Goal: Task Accomplishment & Management: Complete application form

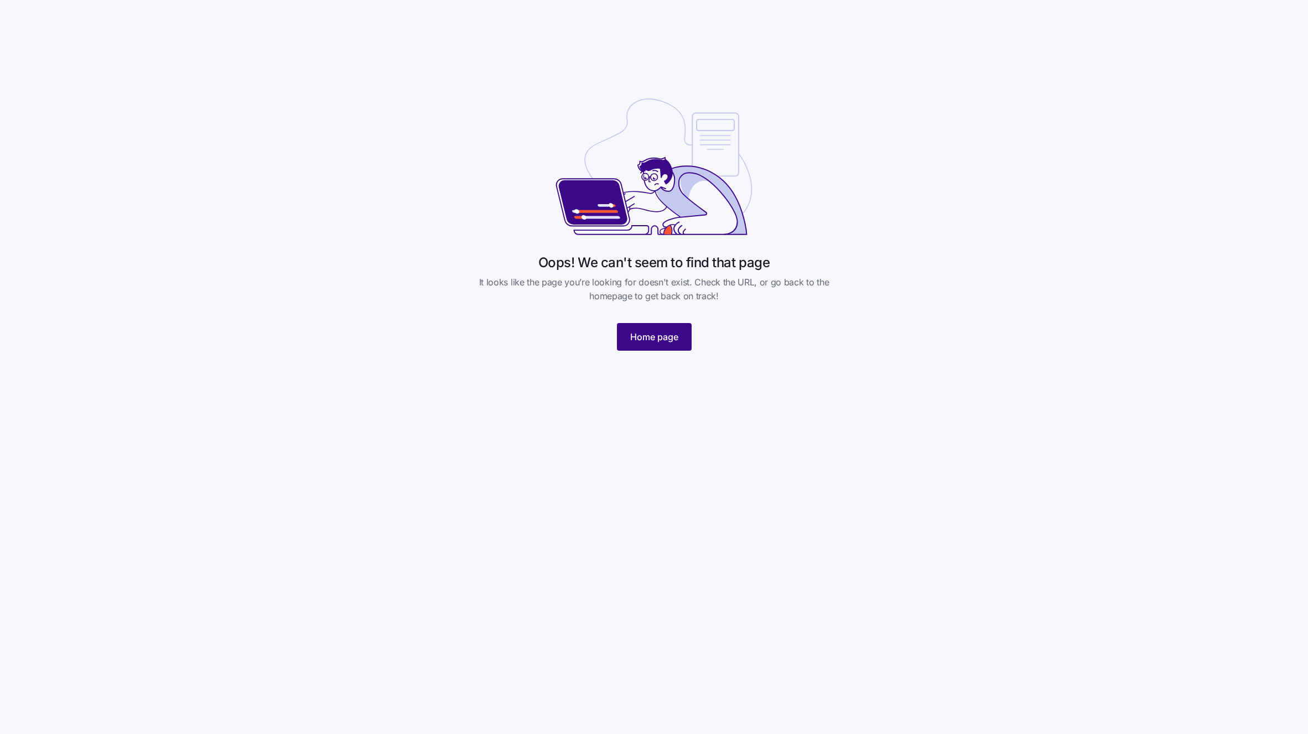
click at [664, 345] on button "Home page" at bounding box center [654, 337] width 75 height 28
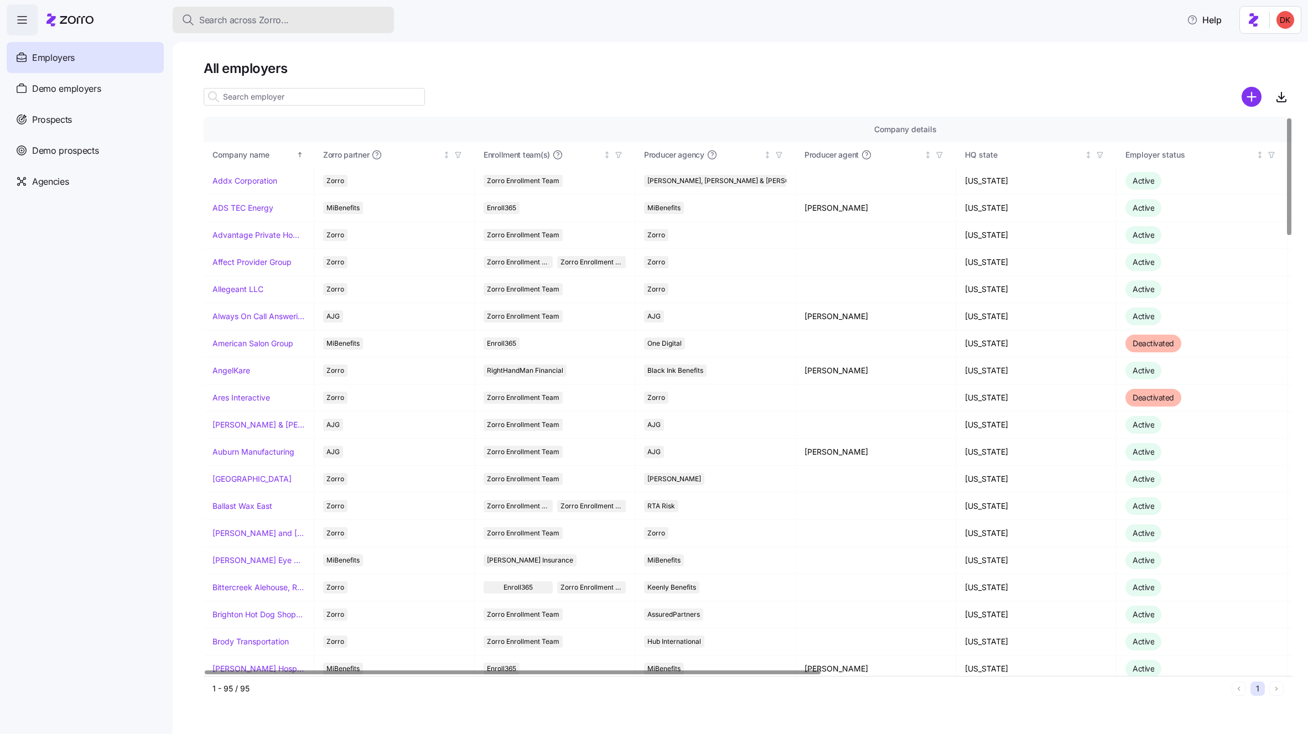
click at [255, 23] on span "Search across Zorro..." at bounding box center [244, 20] width 90 height 14
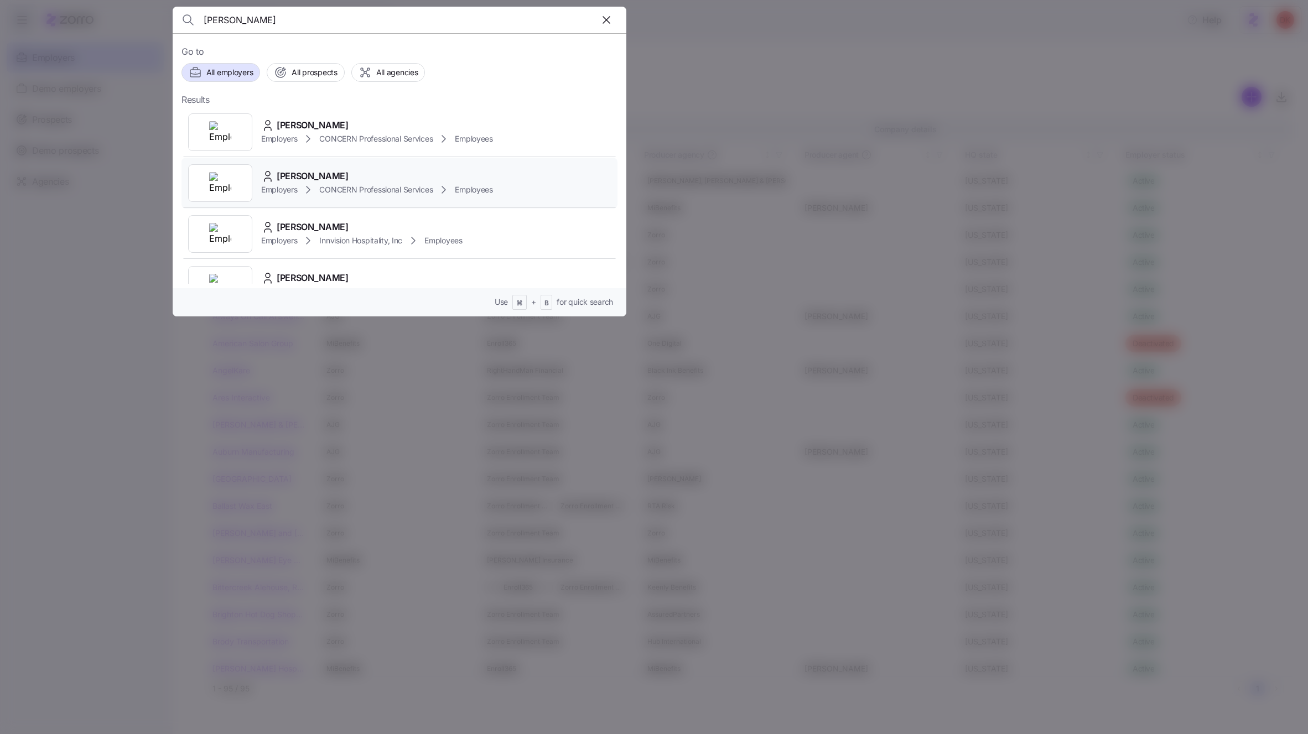
type input "[PERSON_NAME]"
click at [370, 178] on div "Paulena Kulp" at bounding box center [377, 176] width 232 height 14
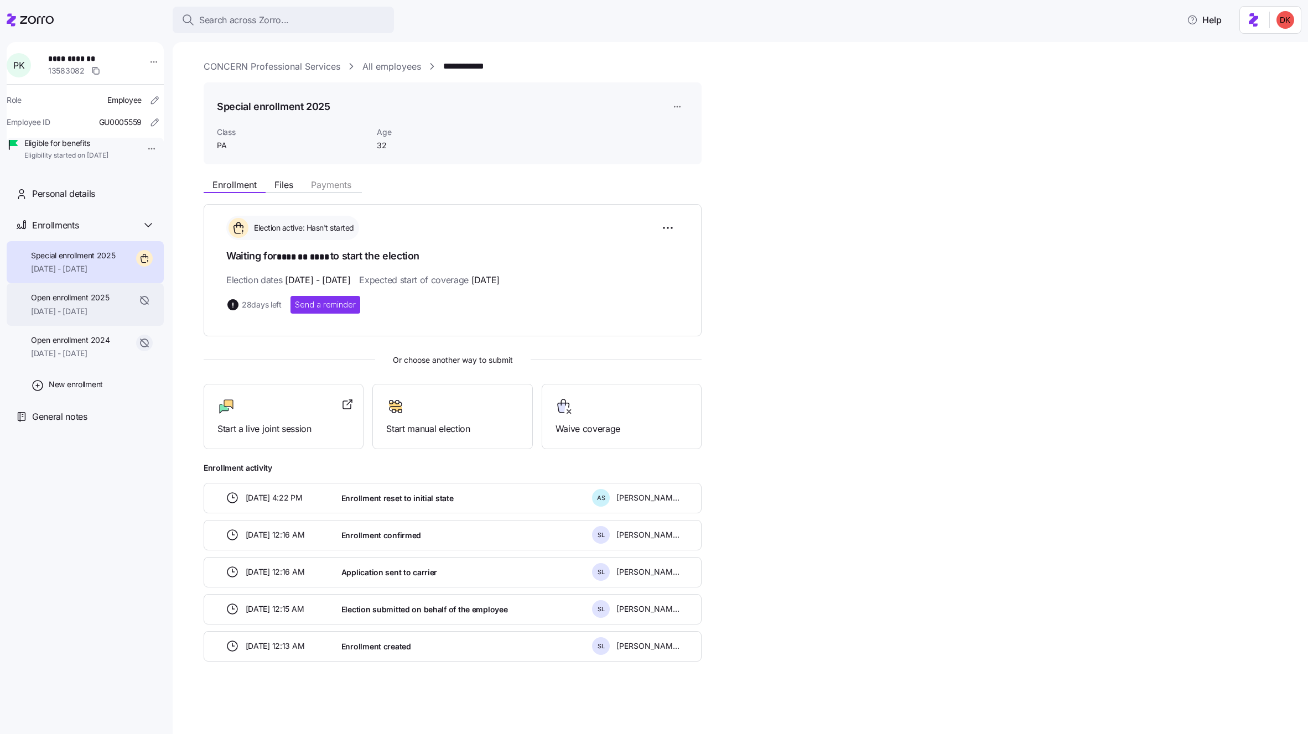
click at [71, 317] on span "01/01/2025 - 01/31/2025" at bounding box center [70, 311] width 78 height 11
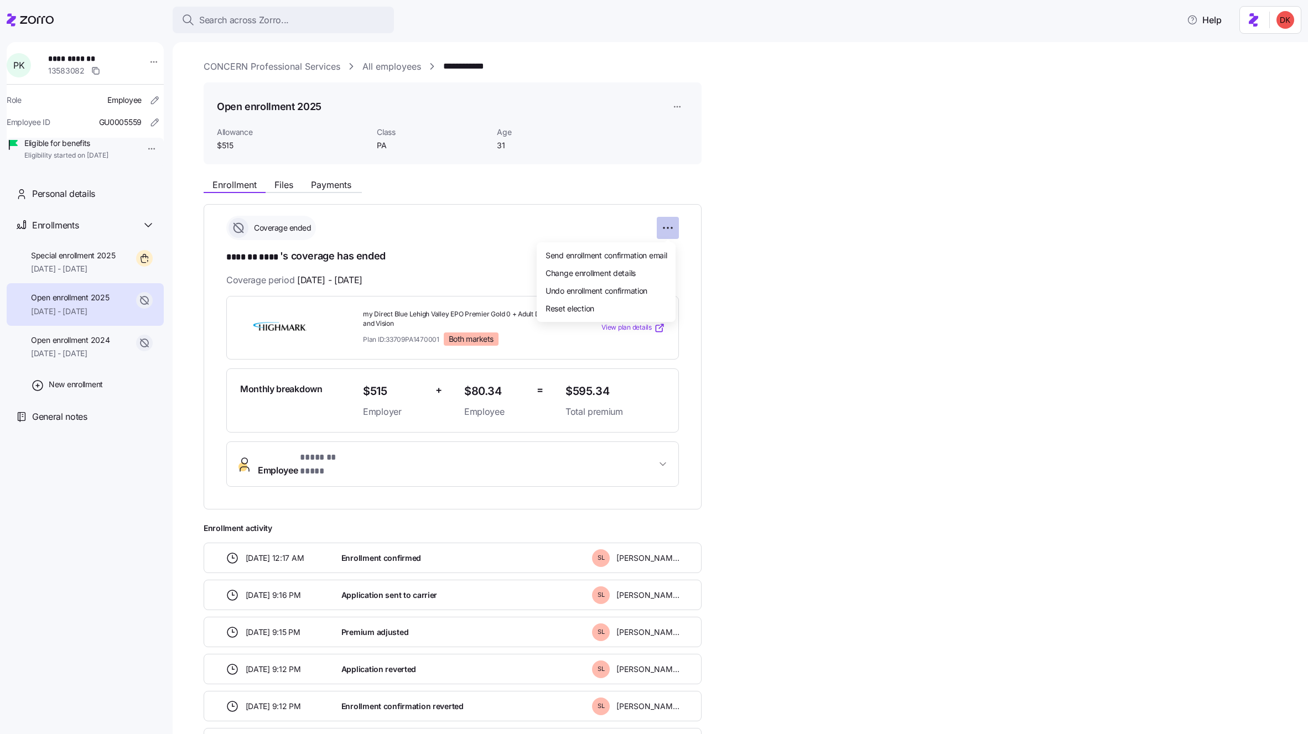
click at [668, 225] on html "**********" at bounding box center [654, 364] width 1308 height 728
click at [655, 273] on div "Change enrollment details" at bounding box center [606, 273] width 130 height 18
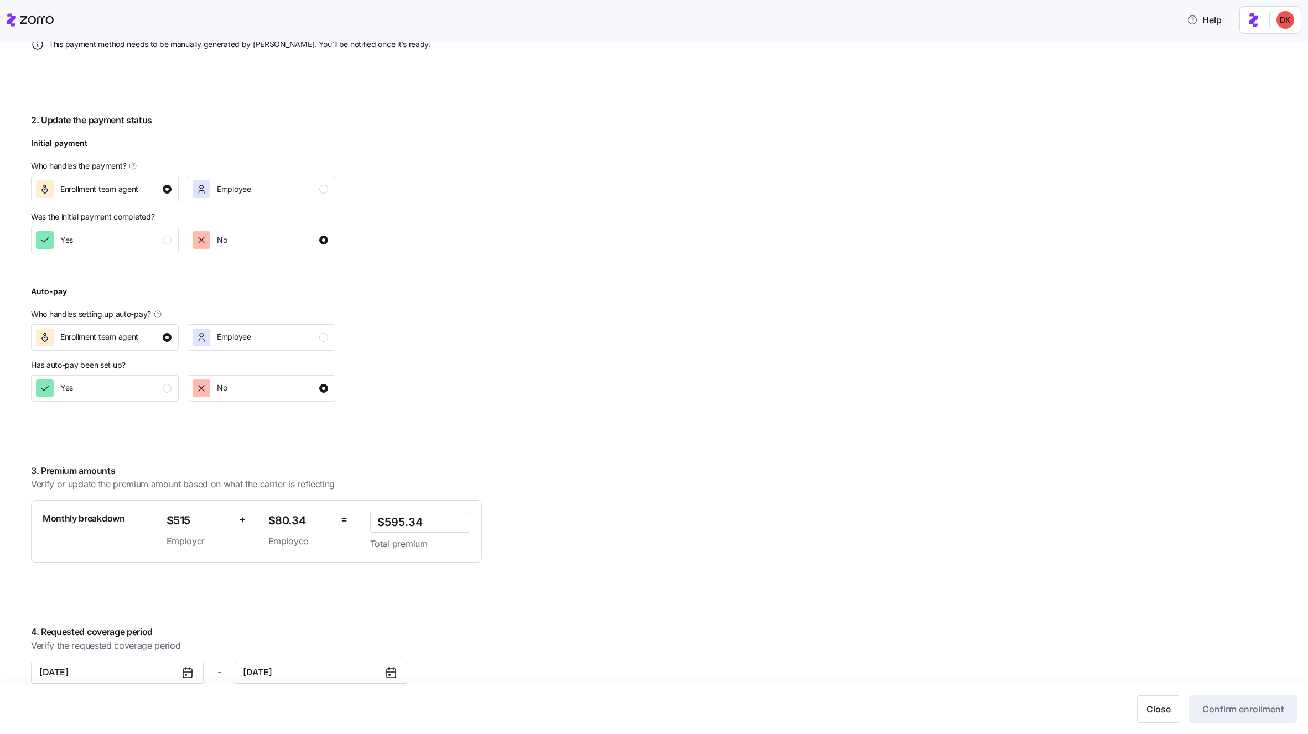
scroll to position [646, 0]
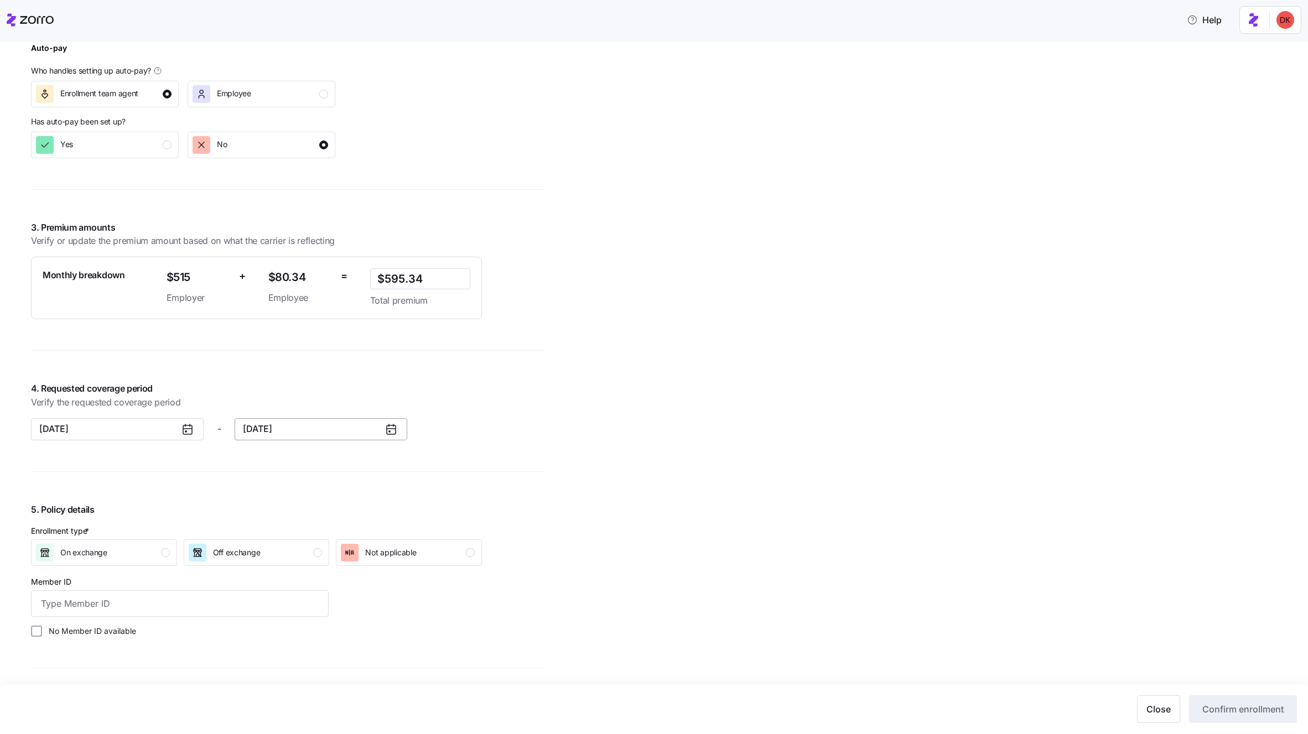
click at [288, 428] on button "01/31/2025" at bounding box center [321, 429] width 173 height 22
click at [337, 493] on button "Feb" at bounding box center [327, 491] width 55 height 23
click at [310, 439] on button "02/28/2025" at bounding box center [321, 429] width 173 height 22
click at [385, 563] on button "Dec" at bounding box center [382, 562] width 55 height 23
click at [514, 415] on div "4. Requested coverage period Verify the requested coverage period 01/01/2025 - …" at bounding box center [288, 411] width 514 height 59
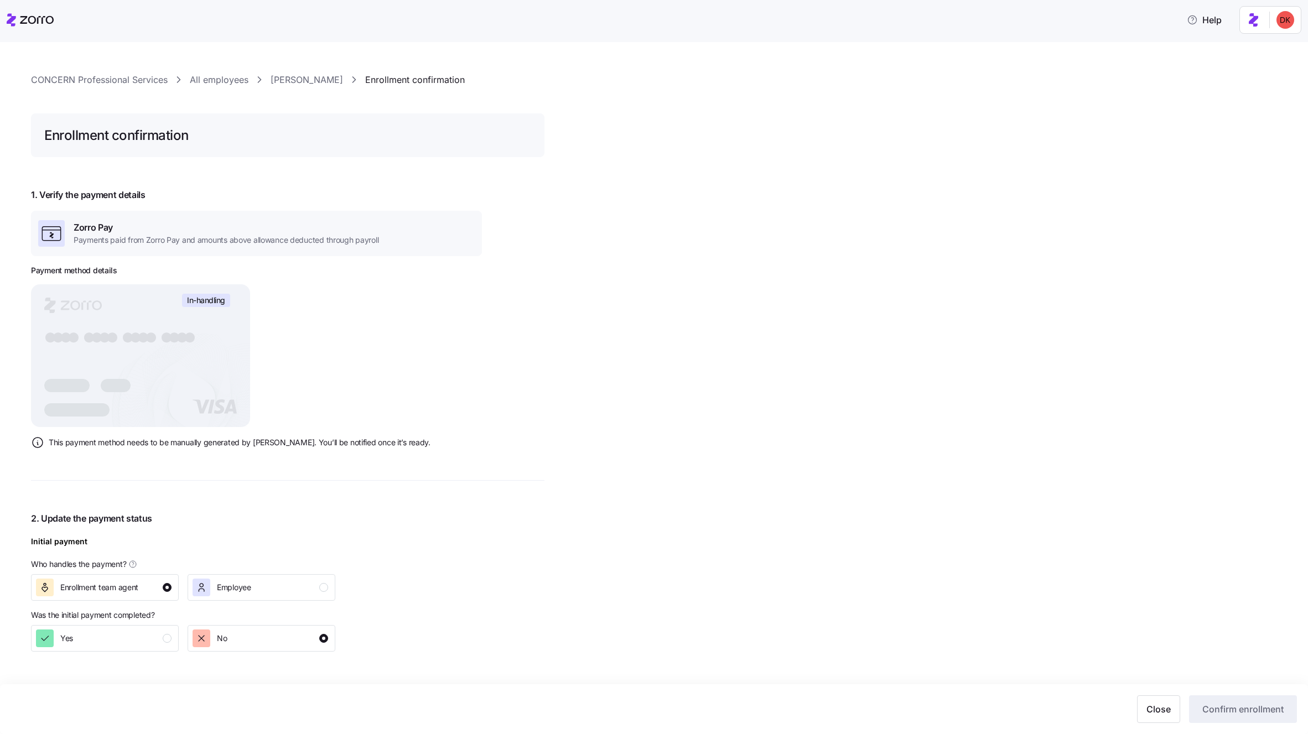
scroll to position [0, 0]
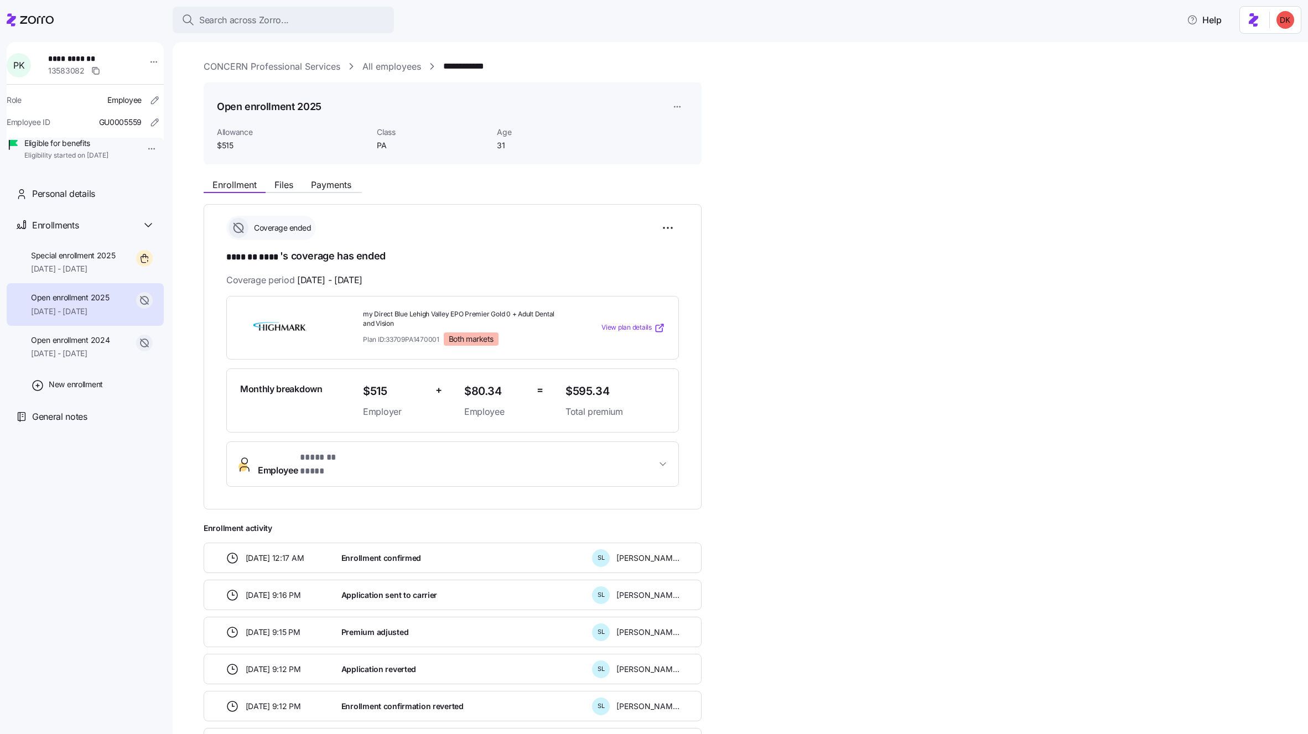
click at [680, 105] on html "**********" at bounding box center [654, 364] width 1308 height 728
click at [758, 108] on html "**********" at bounding box center [654, 364] width 1308 height 728
click at [71, 275] on span "08/12/2025 - 12/31/2025" at bounding box center [73, 268] width 85 height 11
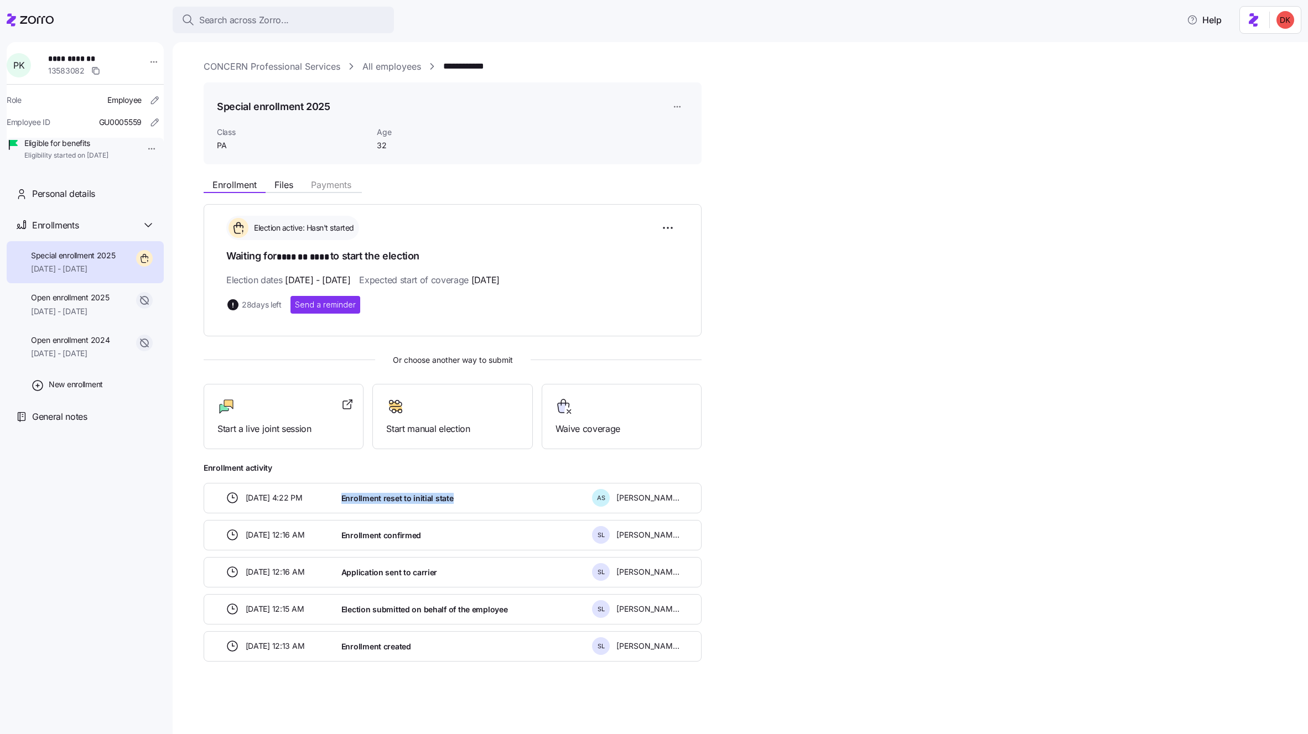
drag, startPoint x: 342, startPoint y: 498, endPoint x: 451, endPoint y: 499, distance: 109.0
click at [451, 499] on div "Enrollment reset to initial state" at bounding box center [462, 498] width 251 height 23
click at [412, 533] on span "Enrollment confirmed" at bounding box center [382, 535] width 80 height 11
click at [866, 310] on div "Enrollment Files Payments Election active: Hasn't started Waiting for ******* *…" at bounding box center [748, 417] width 1089 height 488
click at [283, 182] on span "Files" at bounding box center [284, 184] width 19 height 9
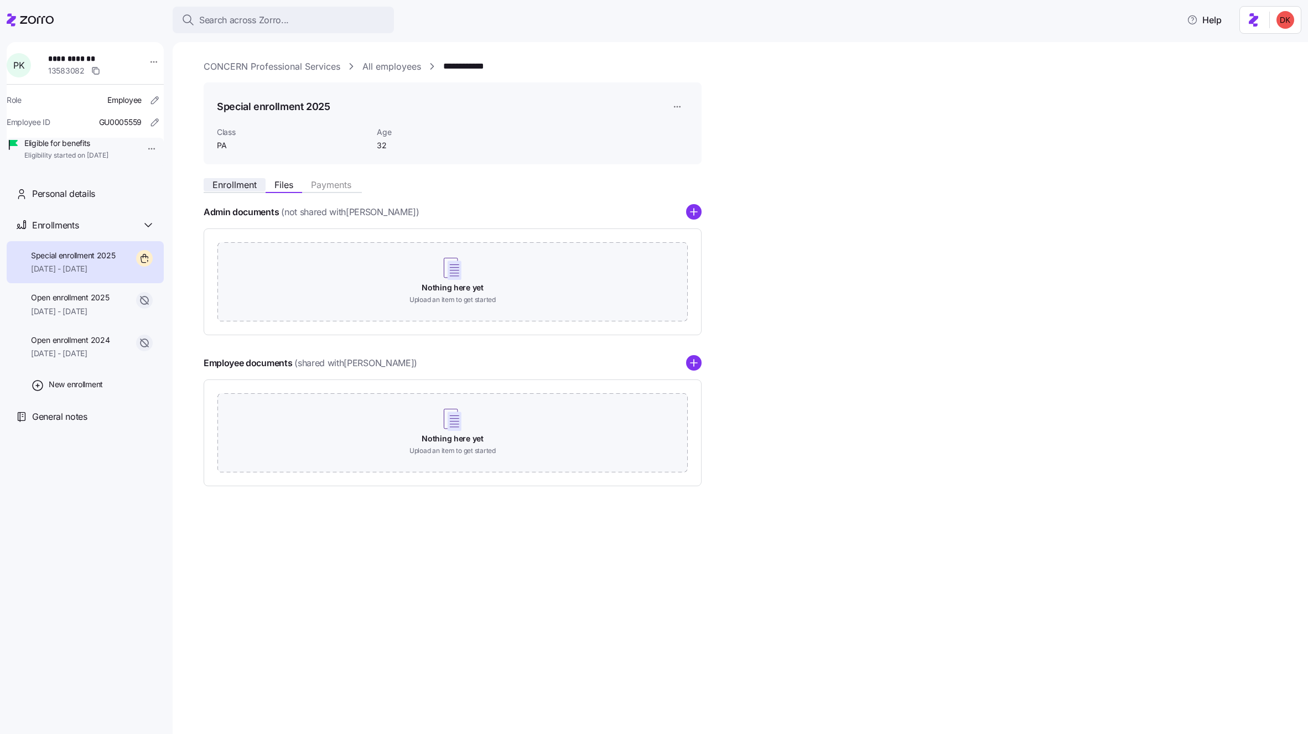
click at [243, 187] on span "Enrollment" at bounding box center [235, 184] width 44 height 9
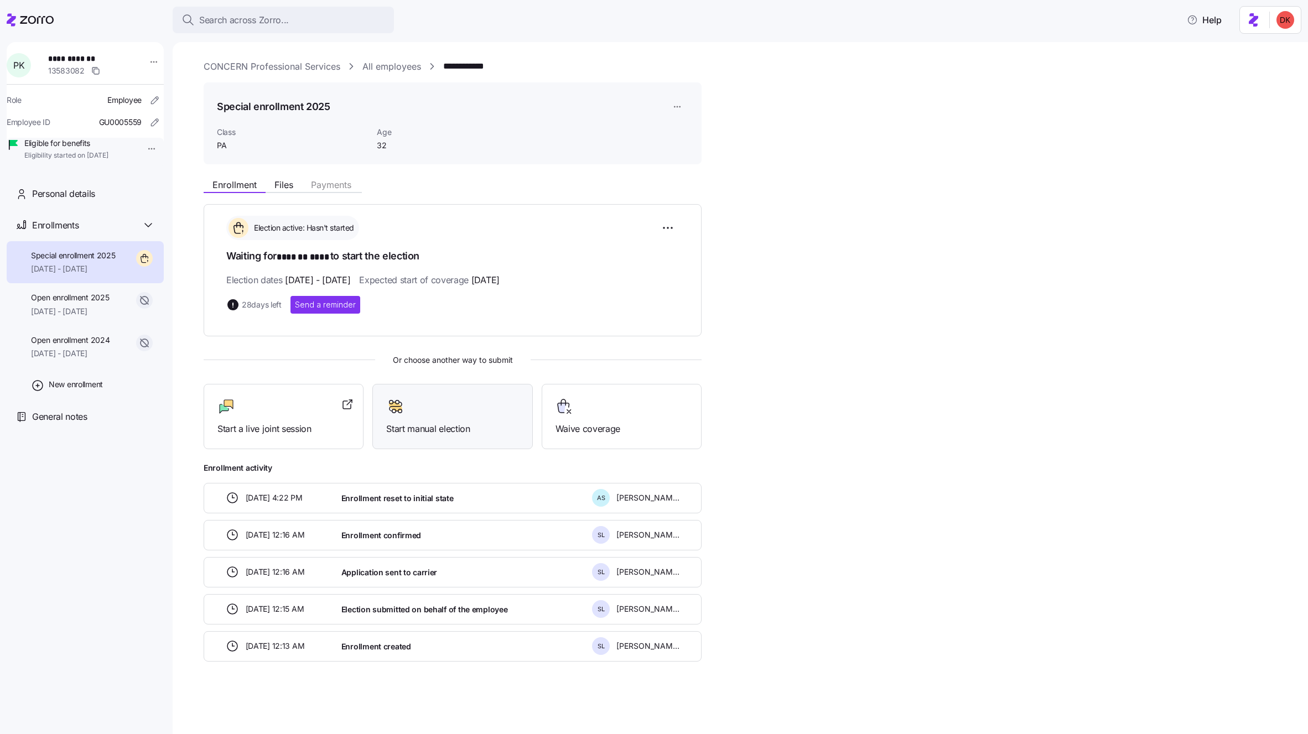
click at [472, 422] on span "Start manual election" at bounding box center [452, 429] width 132 height 14
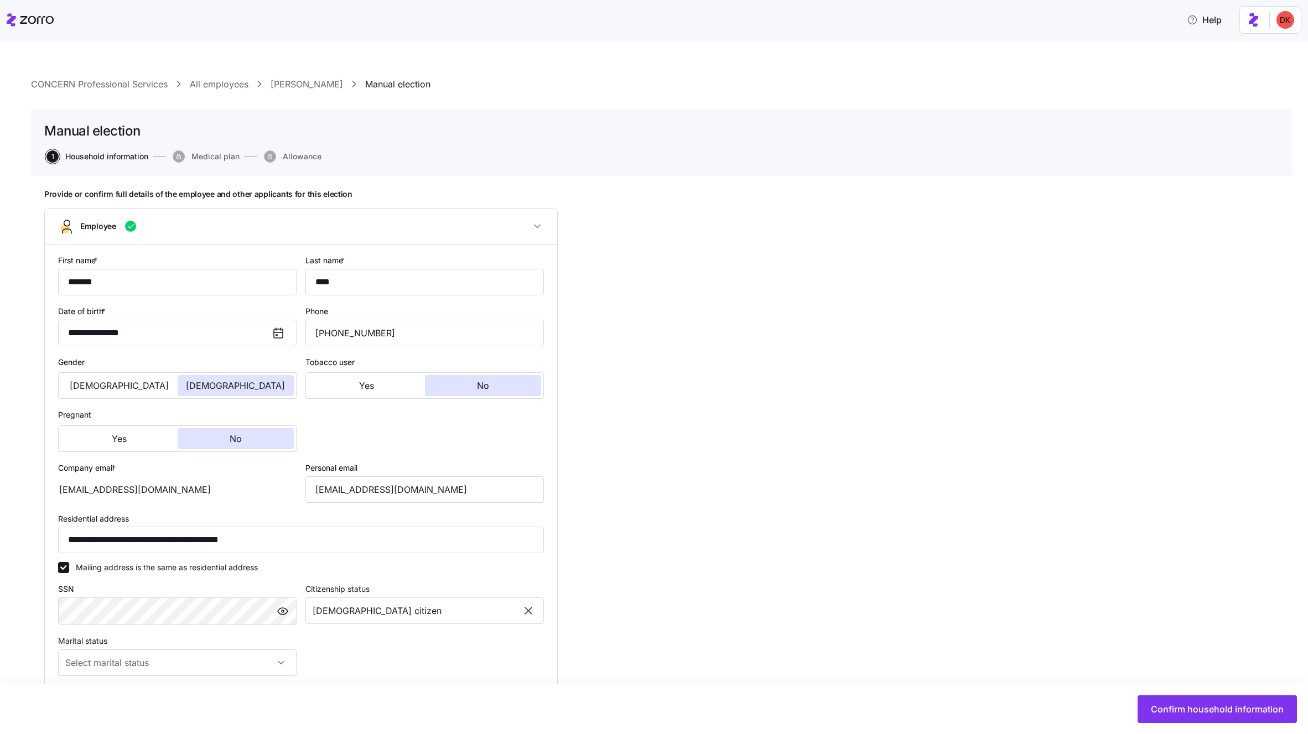
type input "PA"
click at [306, 86] on link "Paulena Kulp" at bounding box center [307, 84] width 73 height 14
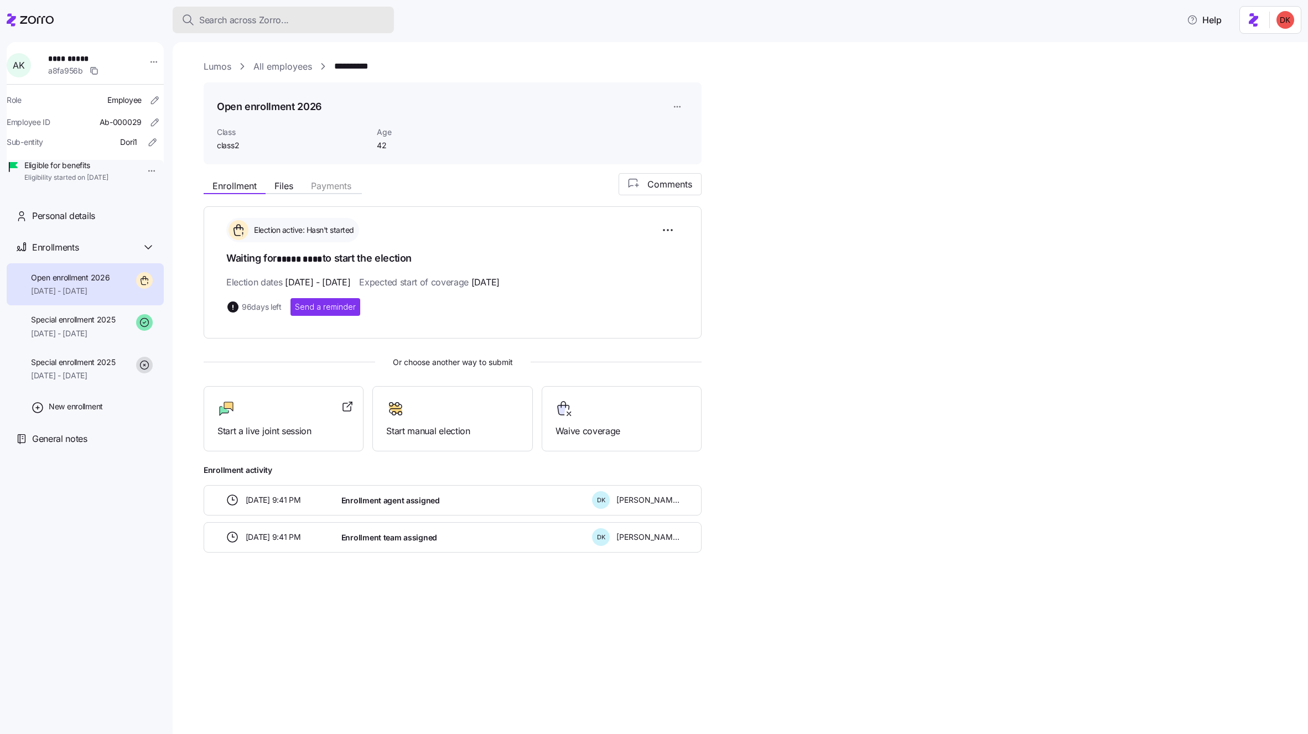
click at [237, 18] on span "Search across Zorro..." at bounding box center [244, 20] width 90 height 14
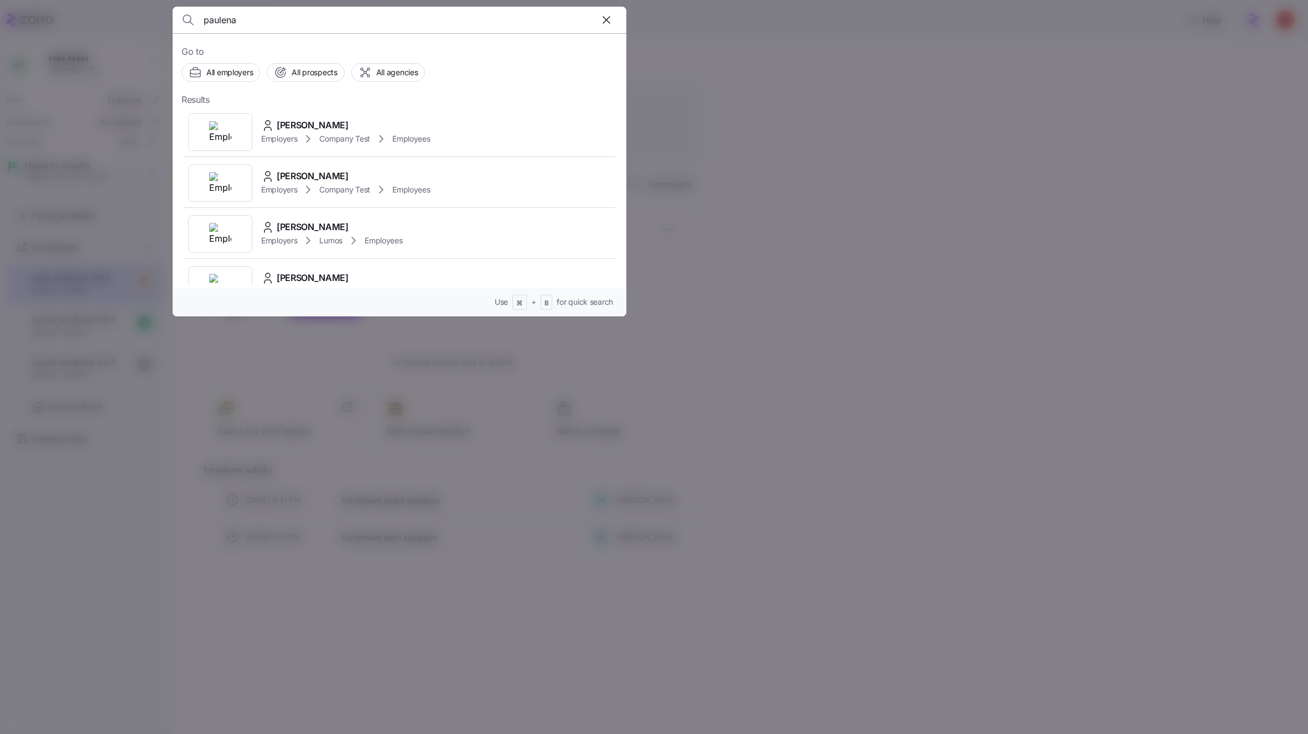
click at [265, 21] on input "paulena" at bounding box center [345, 20] width 283 height 27
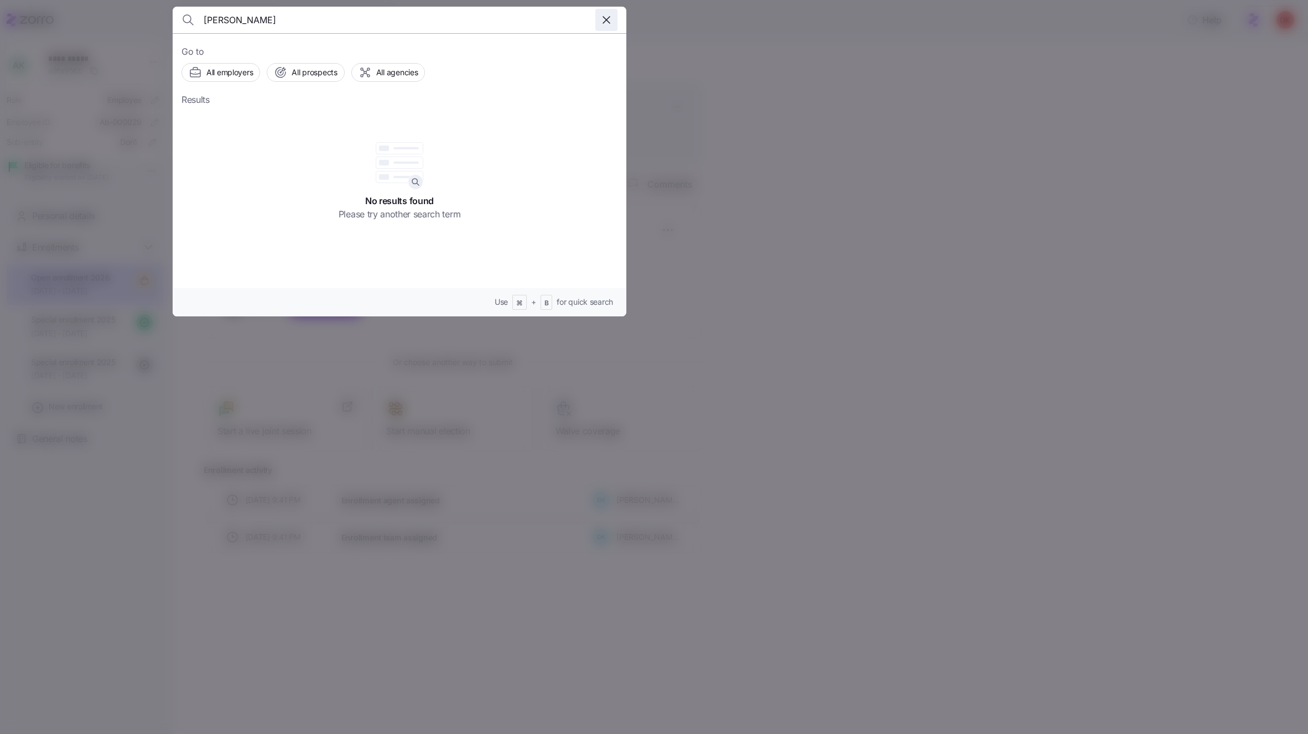
type input "[PERSON_NAME]"
click at [604, 19] on icon "button" at bounding box center [606, 19] width 13 height 13
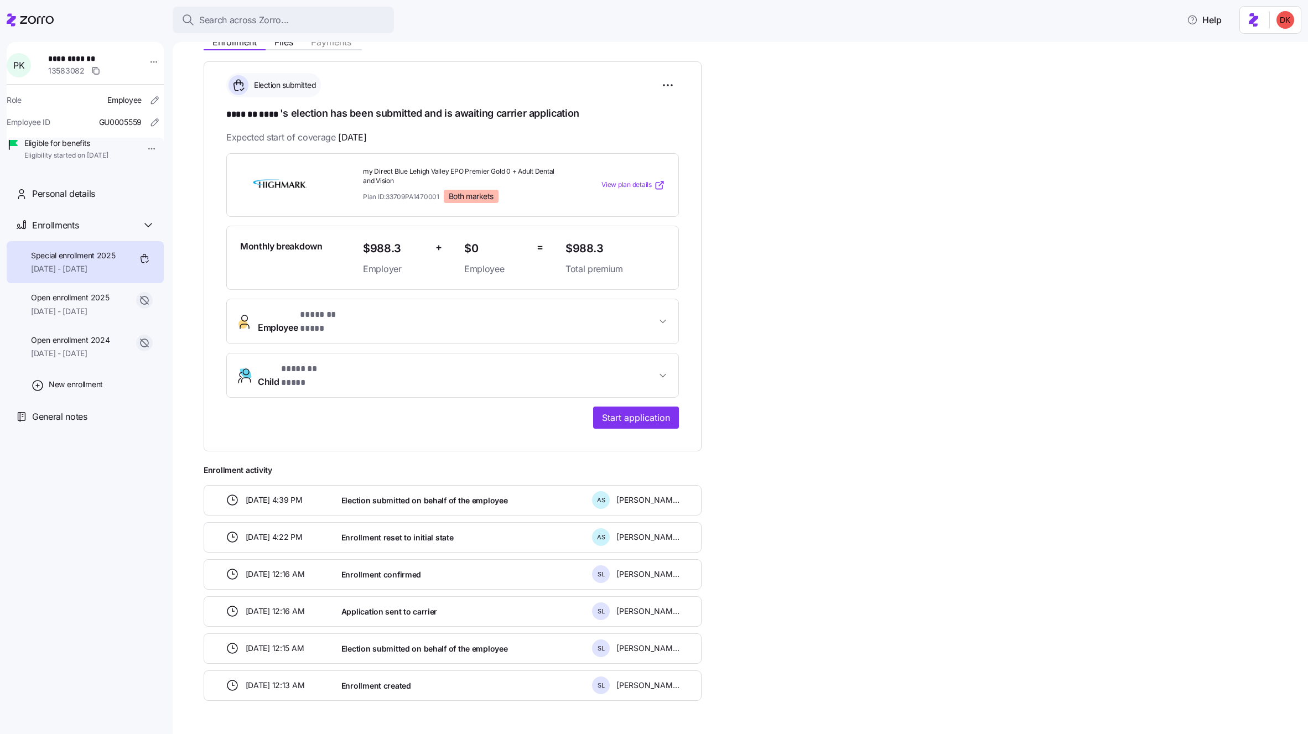
scroll to position [157, 0]
